Goal: Task Accomplishment & Management: Use online tool/utility

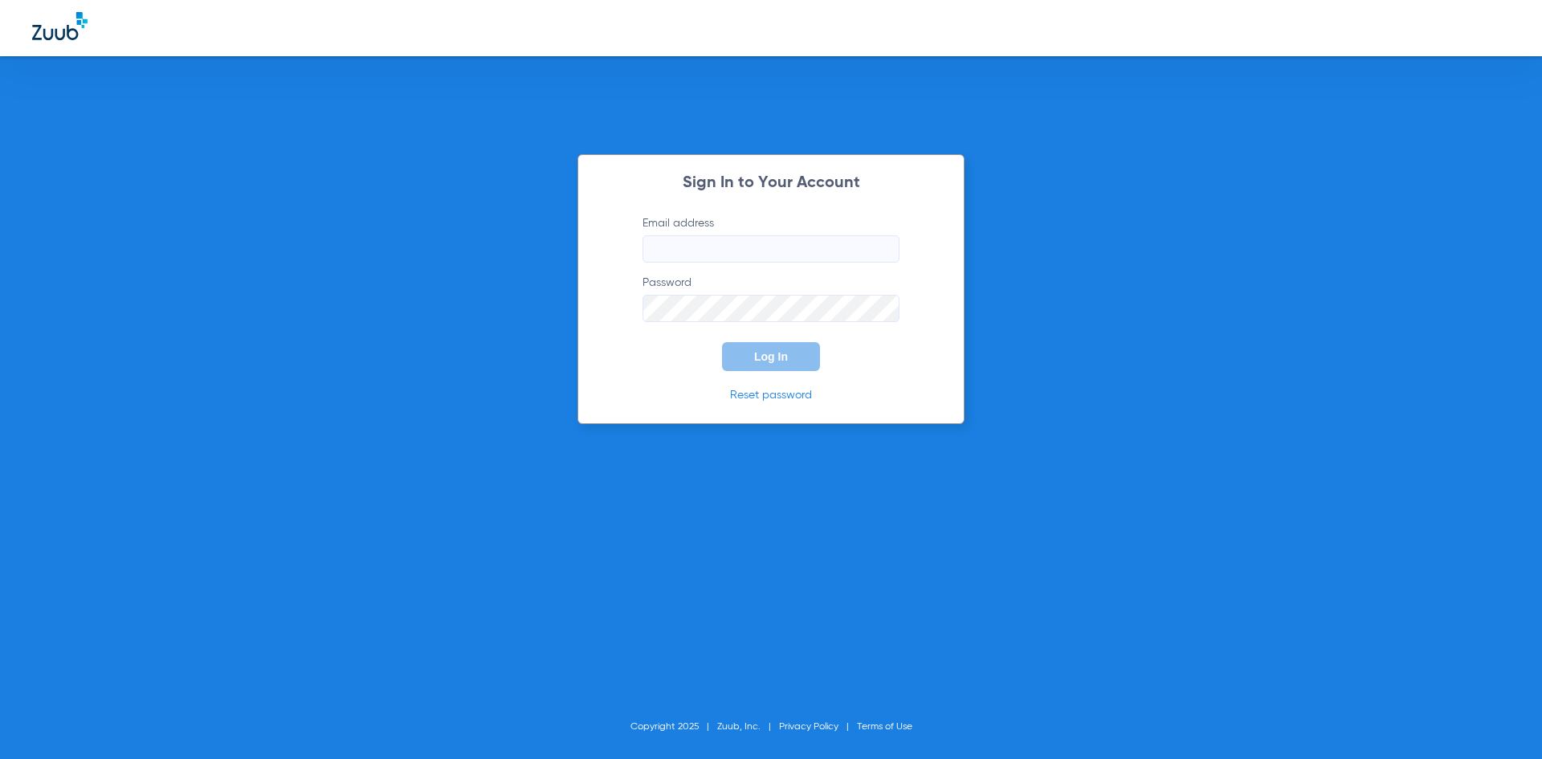
type input "[EMAIL_ADDRESS][DOMAIN_NAME]"
click at [765, 374] on div "Sign In to Your Account Email address [EMAIL_ADDRESS][DOMAIN_NAME] Password Log…" at bounding box center [770, 289] width 387 height 270
click at [773, 360] on span "Log In" at bounding box center [771, 356] width 34 height 13
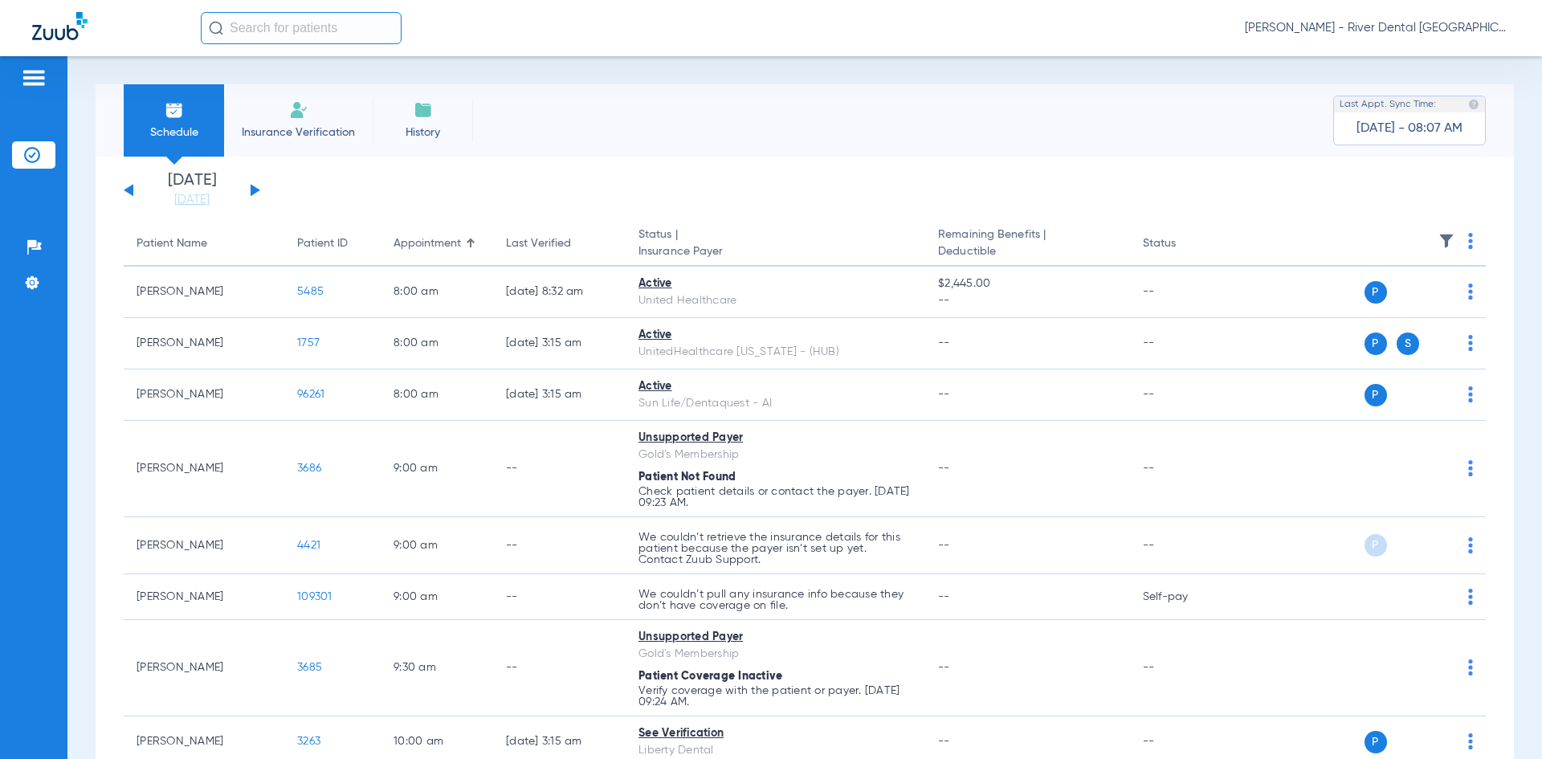
click at [256, 195] on div "[DATE] [DATE] [DATE] [DATE] [DATE] [DATE] [DATE] [DATE] [DATE] [DATE] [DATE] [D…" at bounding box center [192, 190] width 137 height 35
click at [257, 190] on button at bounding box center [256, 190] width 10 height 12
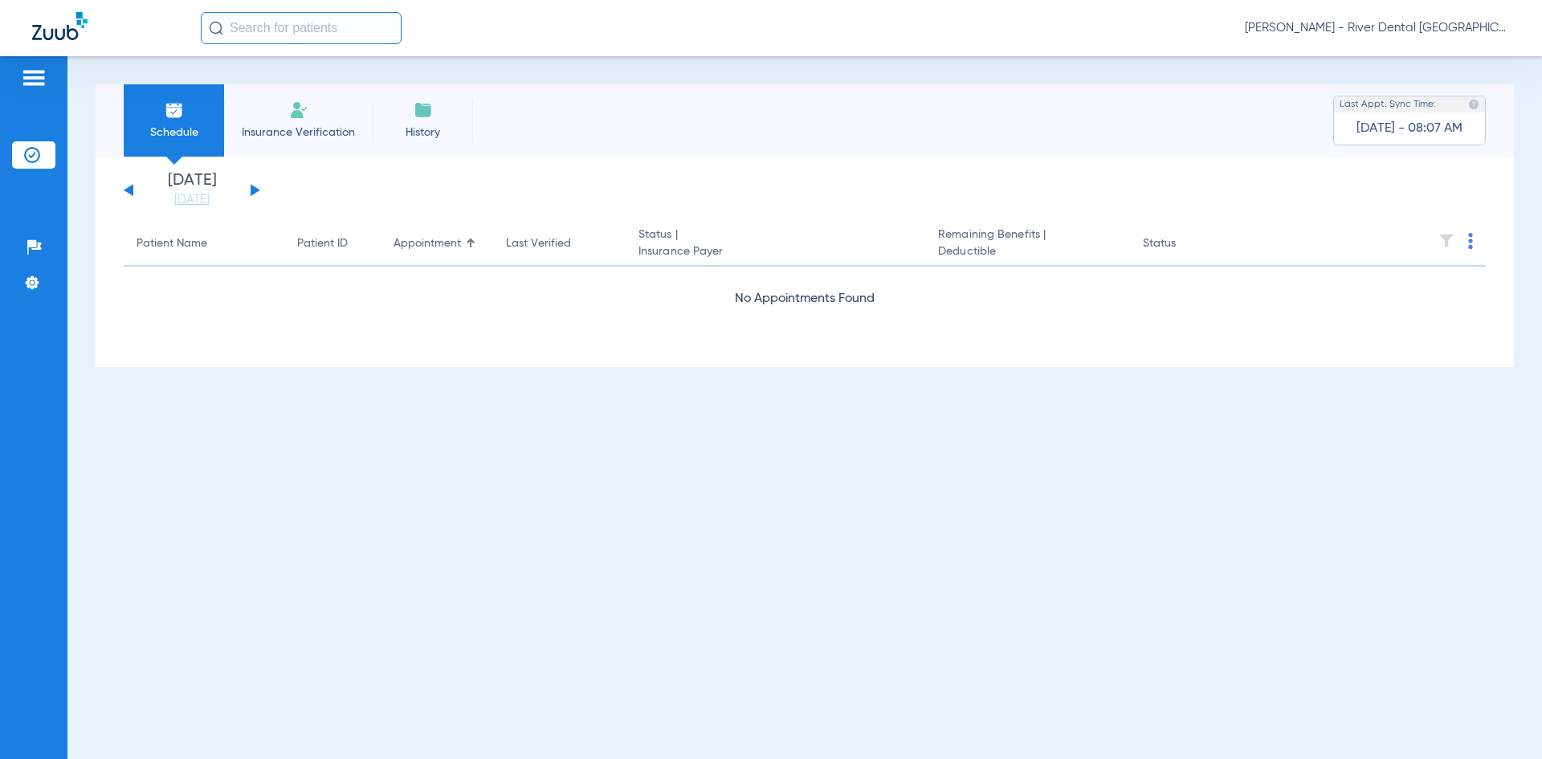
click at [257, 190] on button at bounding box center [256, 190] width 10 height 12
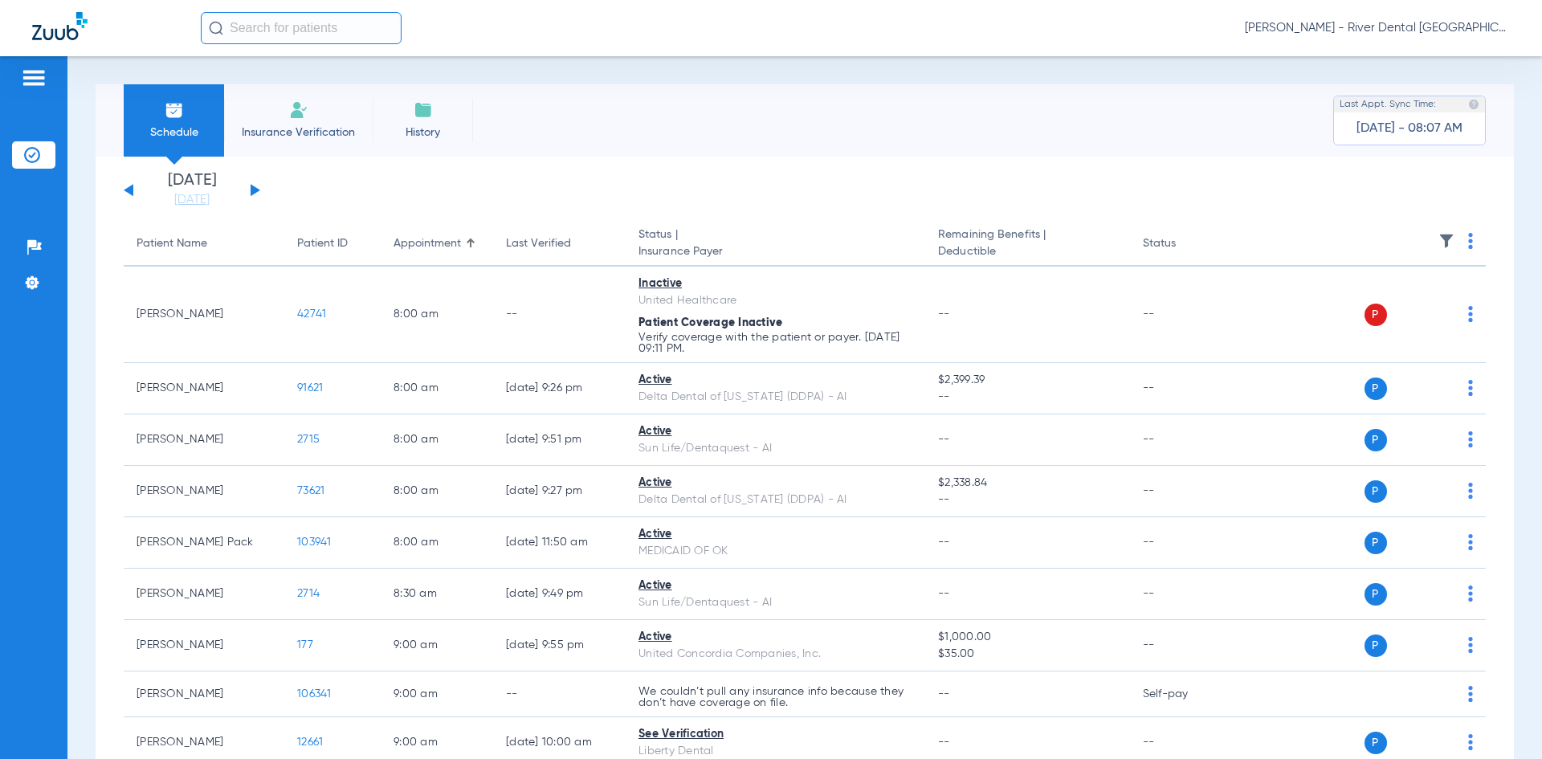
click at [1455, 241] on th at bounding box center [1362, 244] width 248 height 45
click at [1468, 238] on img at bounding box center [1470, 241] width 5 height 16
click at [1428, 312] on button "Verify All" at bounding box center [1397, 304] width 126 height 32
